Goal: Task Accomplishment & Management: Use online tool/utility

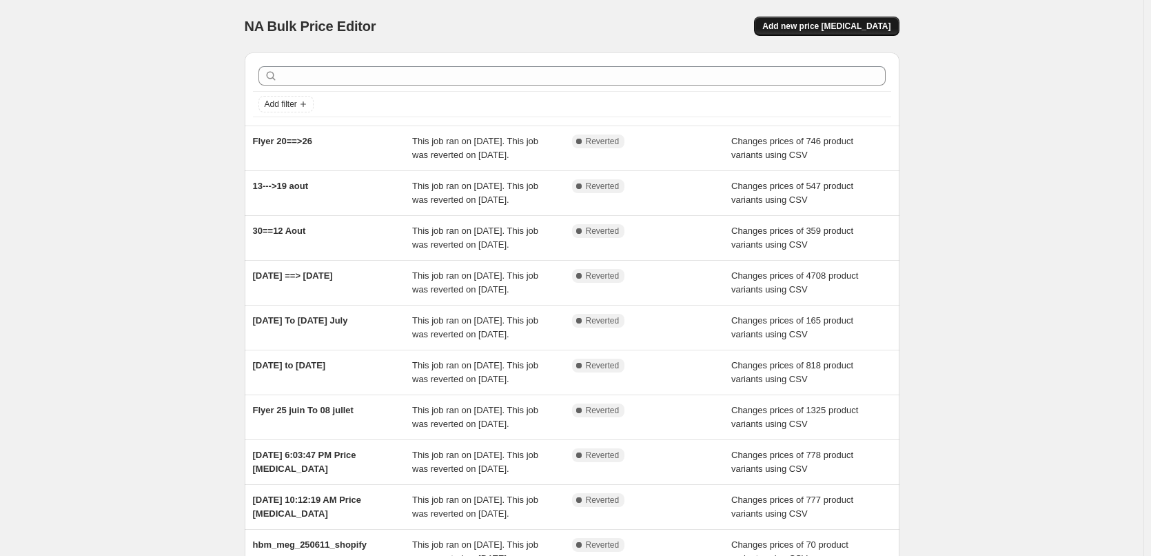
click at [869, 30] on span "Add new price [MEDICAL_DATA]" at bounding box center [827, 26] width 128 height 11
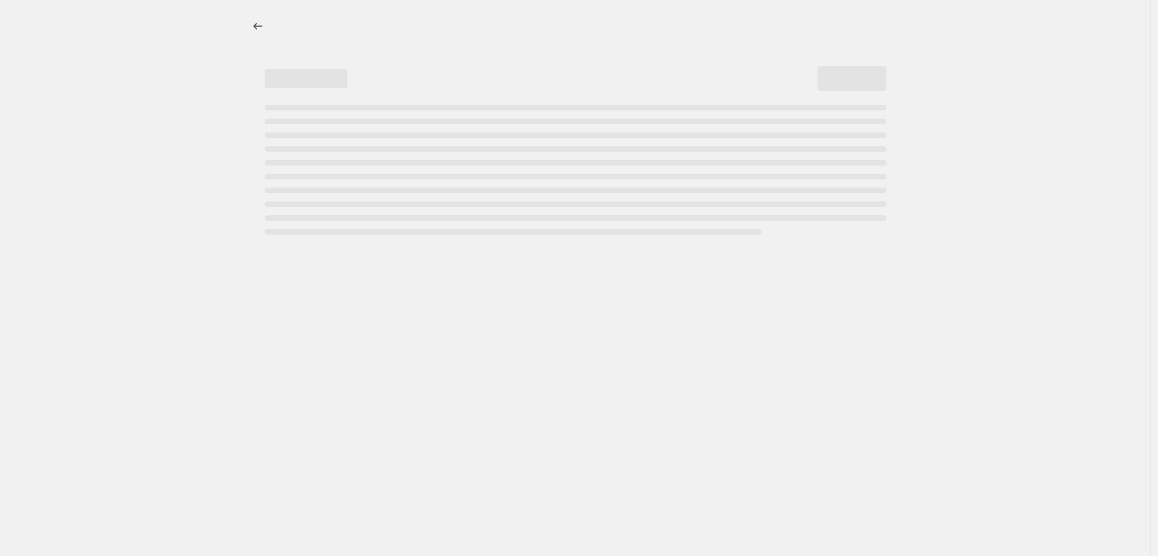
select select "percentage"
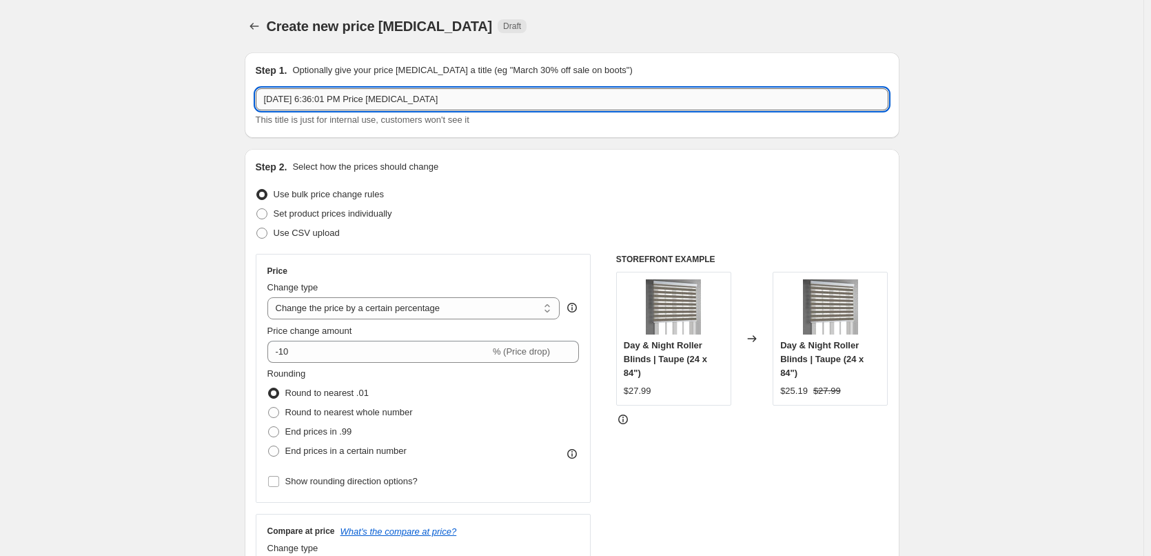
click at [343, 99] on input "Aug 26, 2025, 6:36:01 PM Price change job" at bounding box center [572, 99] width 633 height 22
click at [374, 94] on input "Aug 26, 2025, 6:36:01 PM Price change job" at bounding box center [572, 99] width 633 height 22
type input "Flyer 27--> 9 Sep"
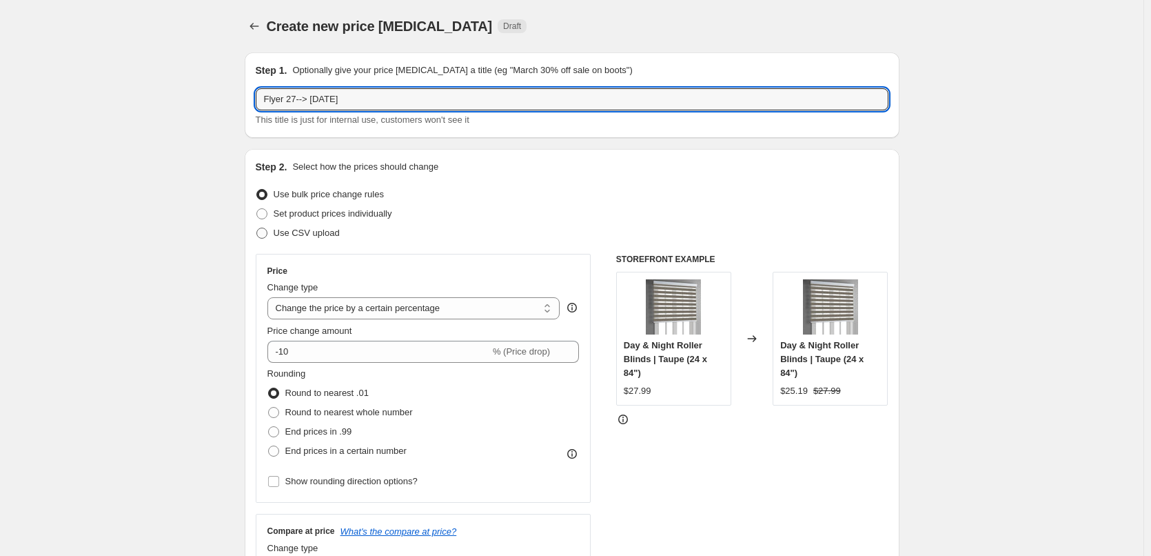
click at [261, 230] on span at bounding box center [261, 233] width 11 height 11
click at [257, 228] on input "Use CSV upload" at bounding box center [256, 228] width 1 height 1
radio input "true"
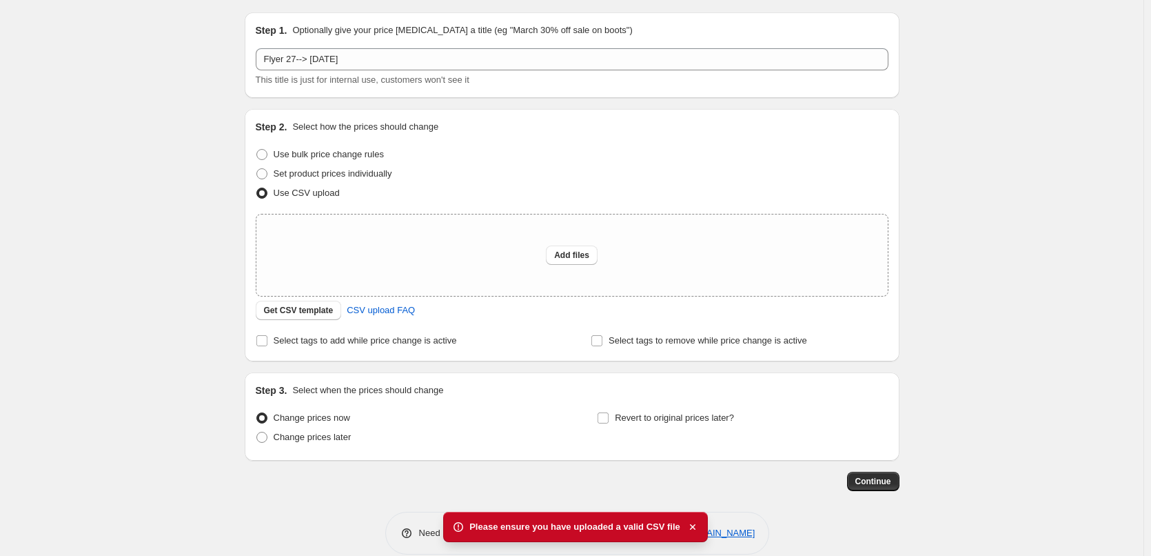
scroll to position [59, 0]
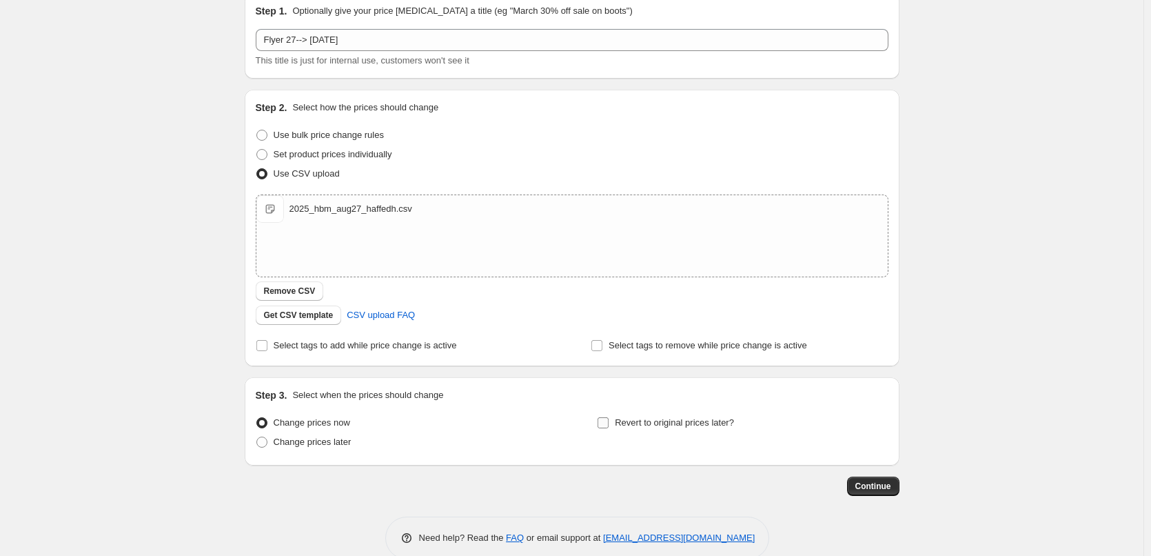
click at [609, 421] on input "Revert to original prices later?" at bounding box center [603, 422] width 11 height 11
checkbox input "true"
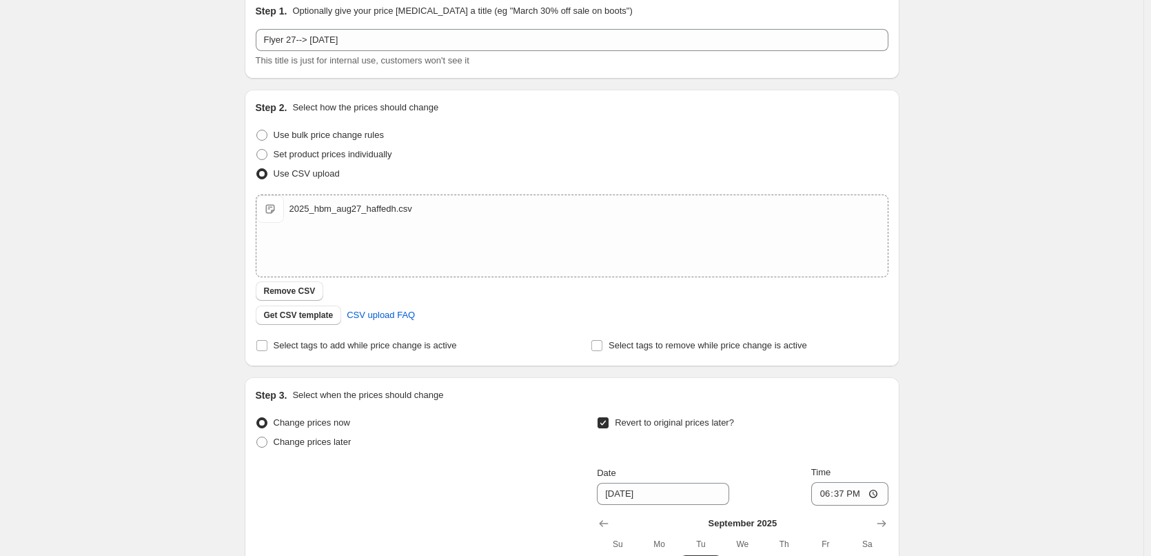
scroll to position [319, 0]
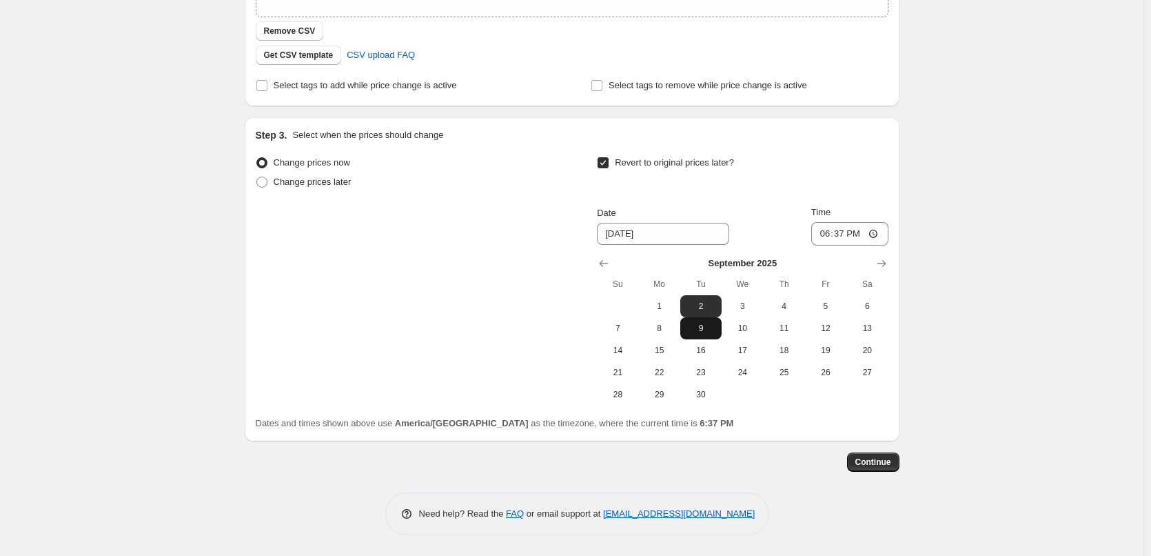
click at [703, 327] on span "9" at bounding box center [701, 328] width 30 height 11
type input "9/9/2025"
click at [867, 466] on span "Continue" at bounding box center [874, 461] width 36 height 11
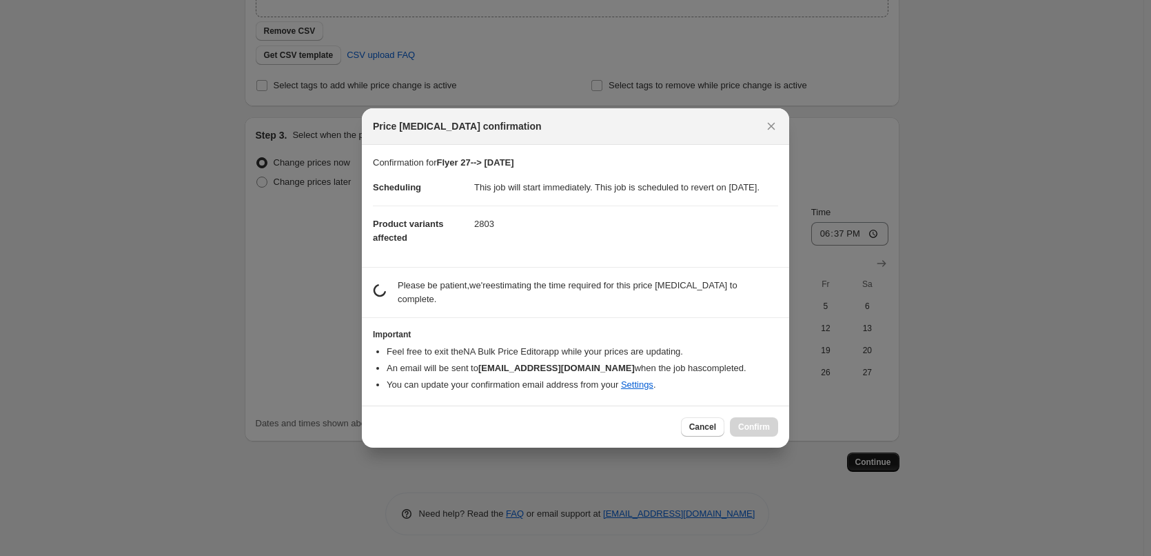
scroll to position [0, 0]
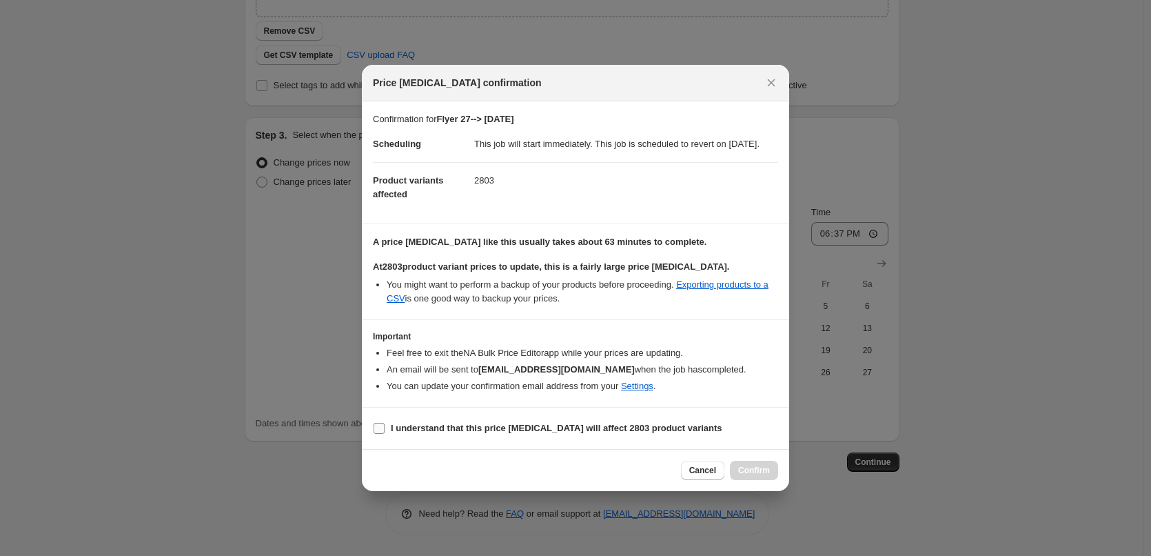
click at [378, 434] on input "I understand that this price change job will affect 2803 product variants" at bounding box center [379, 428] width 11 height 11
checkbox input "true"
click at [756, 476] on span "Confirm" at bounding box center [754, 470] width 32 height 11
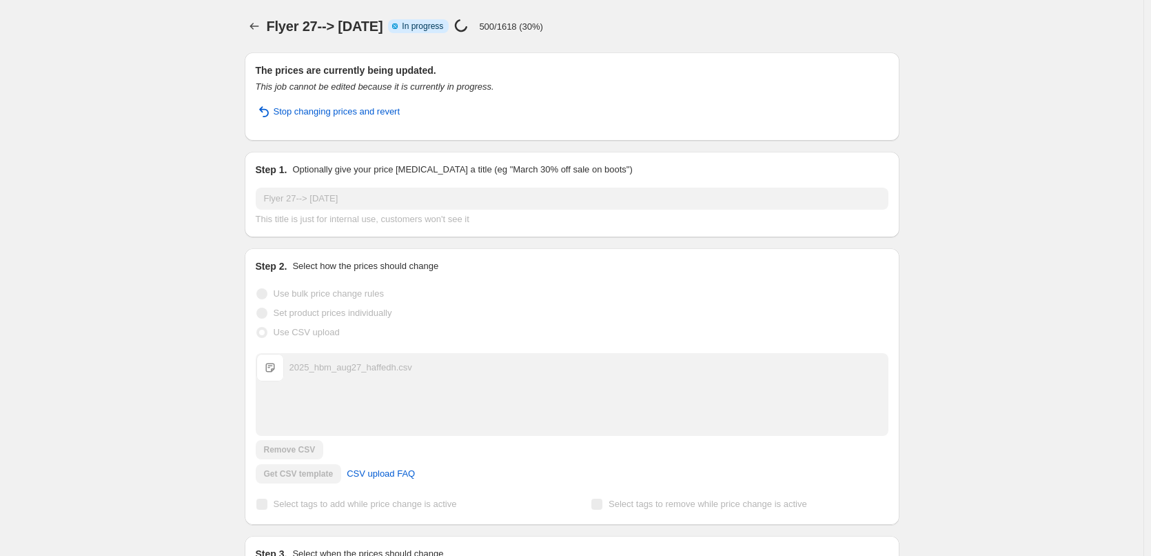
click at [583, 24] on div "Flyer 27--> 9 Sep Info Partially complete In progress Price change job in progr…" at bounding box center [583, 26] width 633 height 19
